Goal: Task Accomplishment & Management: Use online tool/utility

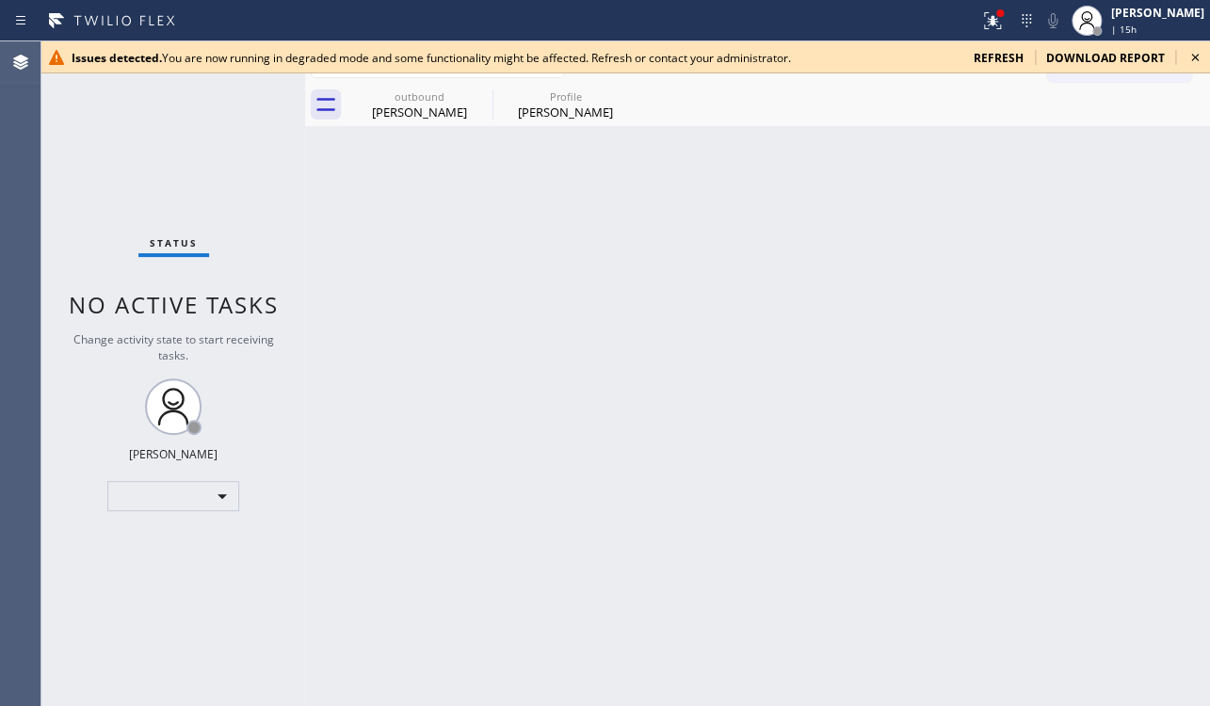
click at [1010, 57] on span "refresh" at bounding box center [999, 58] width 50 height 16
